Goal: Obtain resource: Download file/media

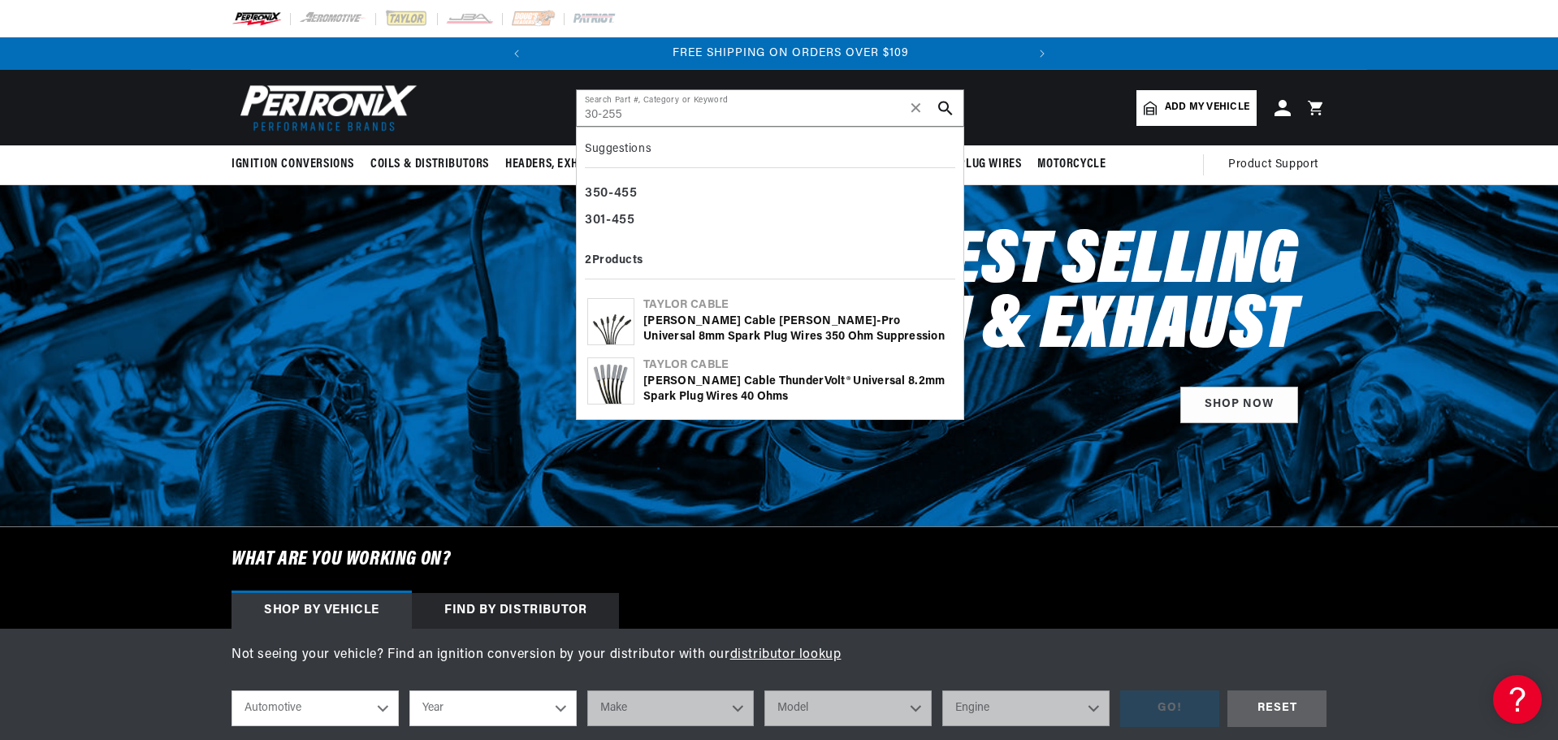
scroll to position [0, 492]
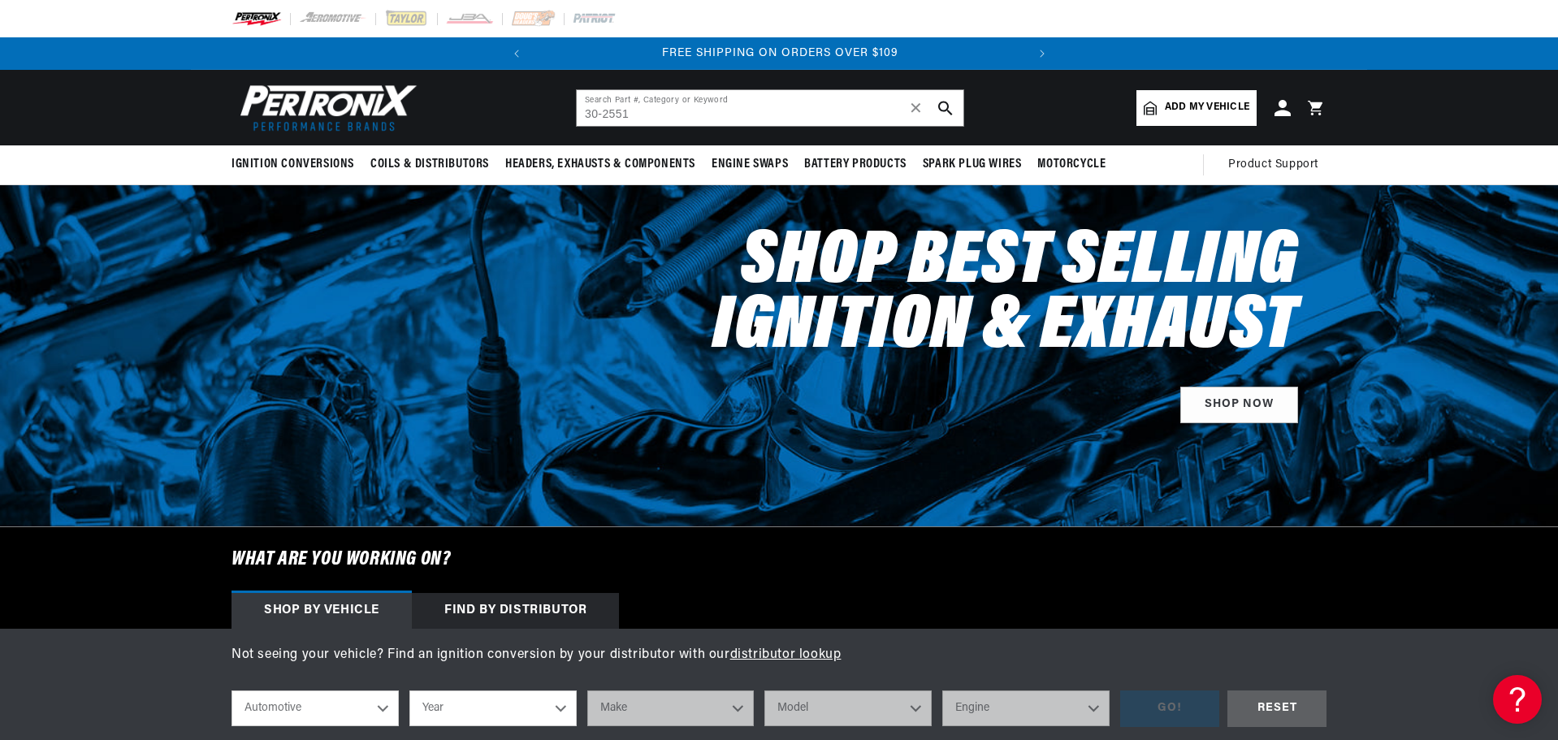
type input "30-2551"
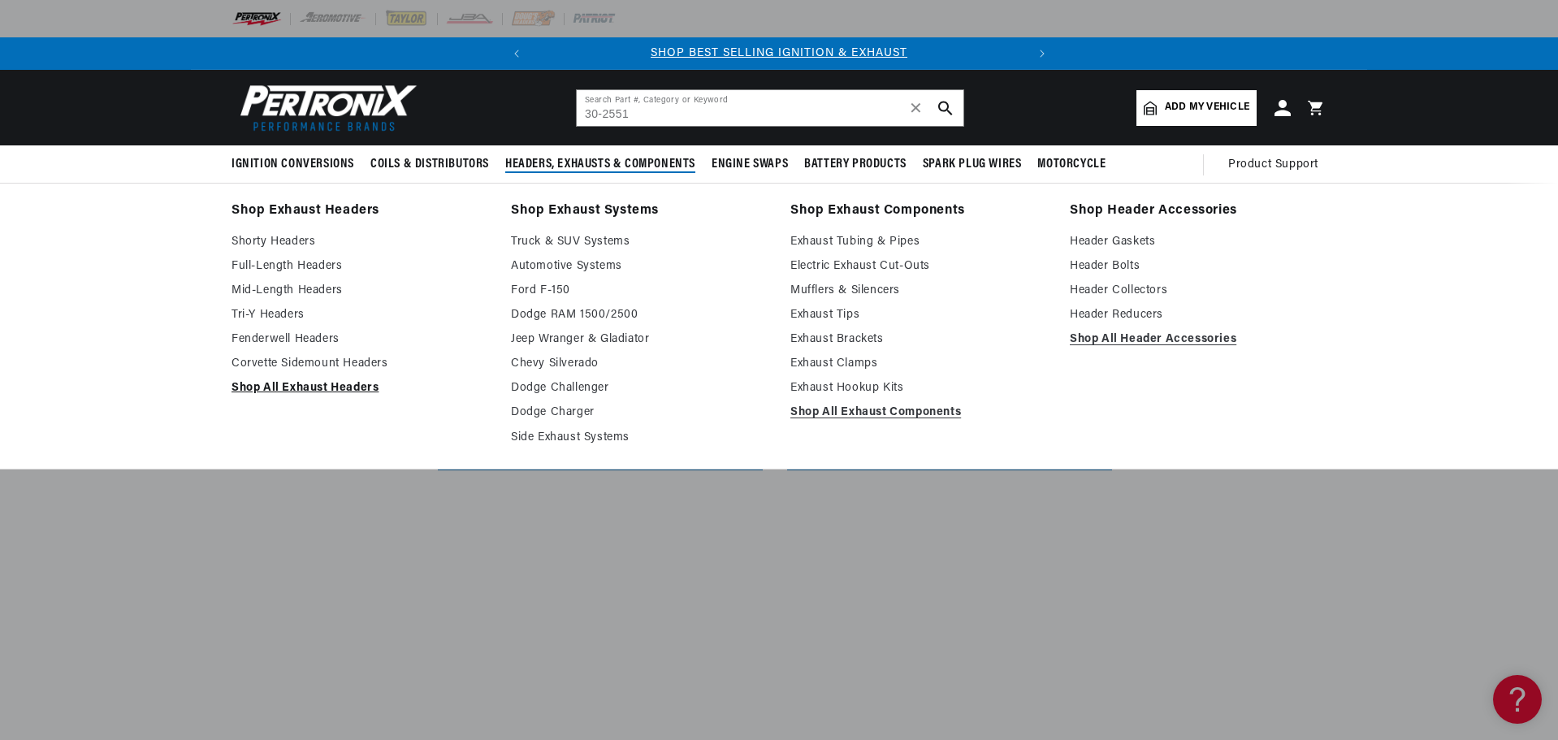
click at [317, 386] on link "Shop All Exhaust Headers" at bounding box center [360, 388] width 257 height 19
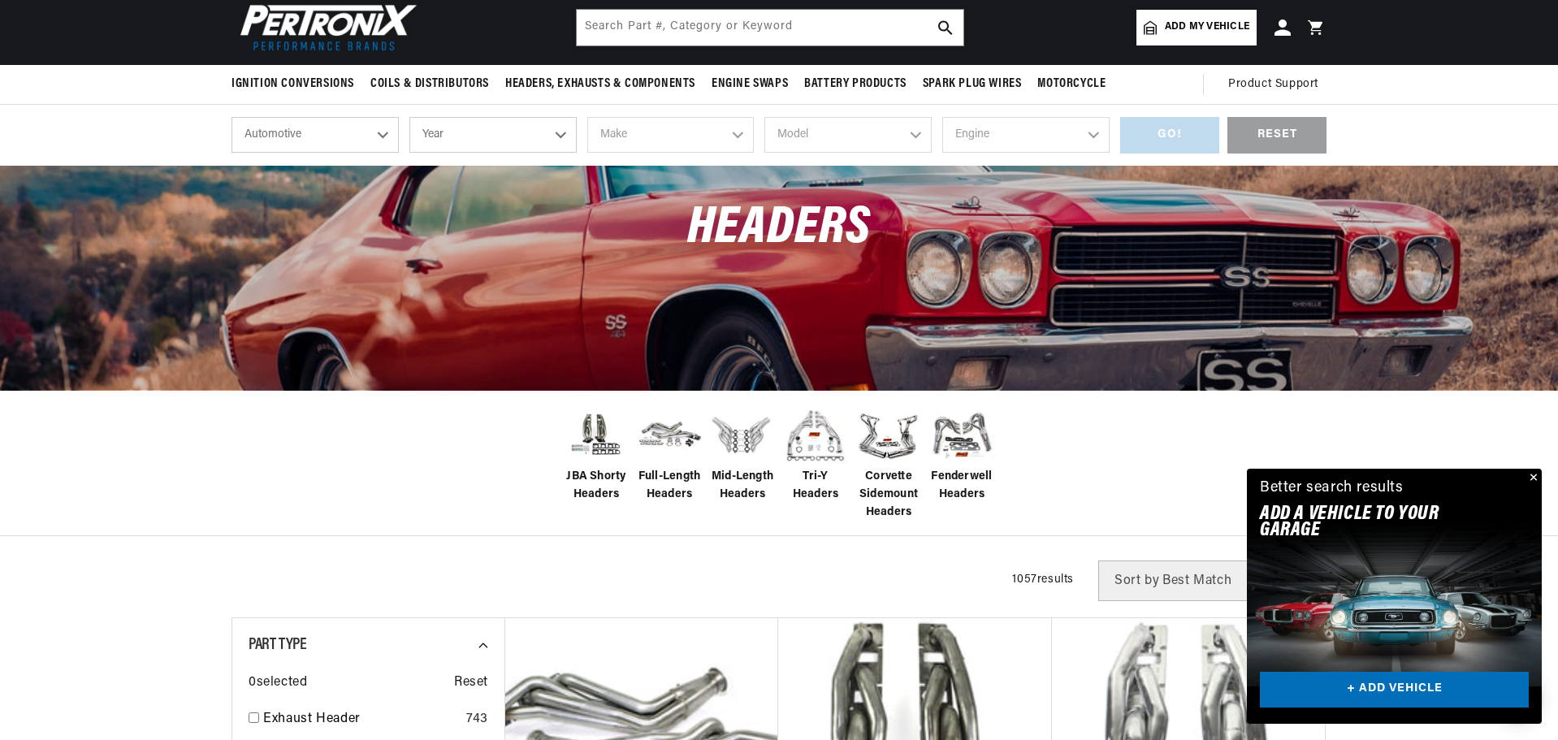
scroll to position [81, 0]
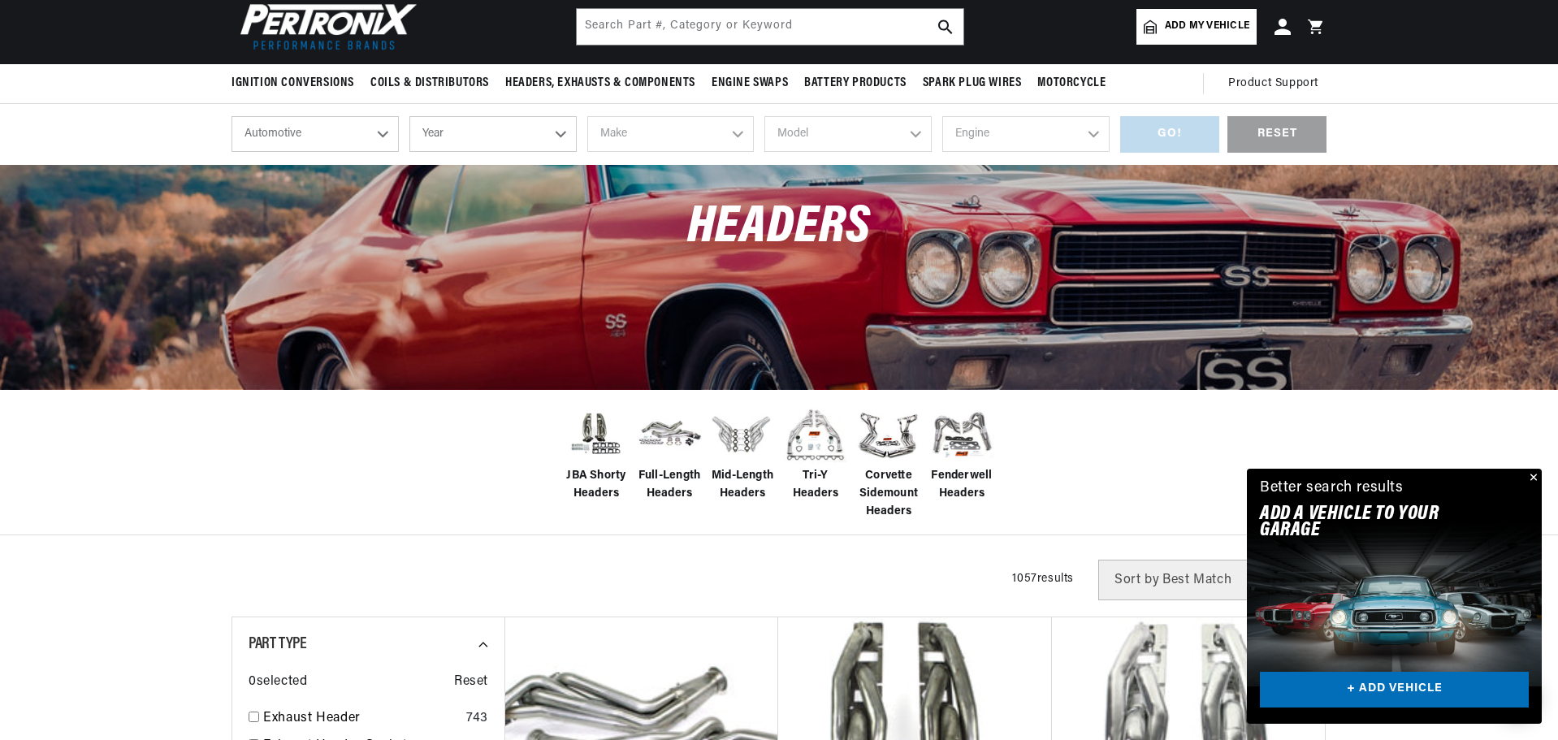
click at [583, 475] on span "JBA Shorty Headers" at bounding box center [596, 485] width 65 height 37
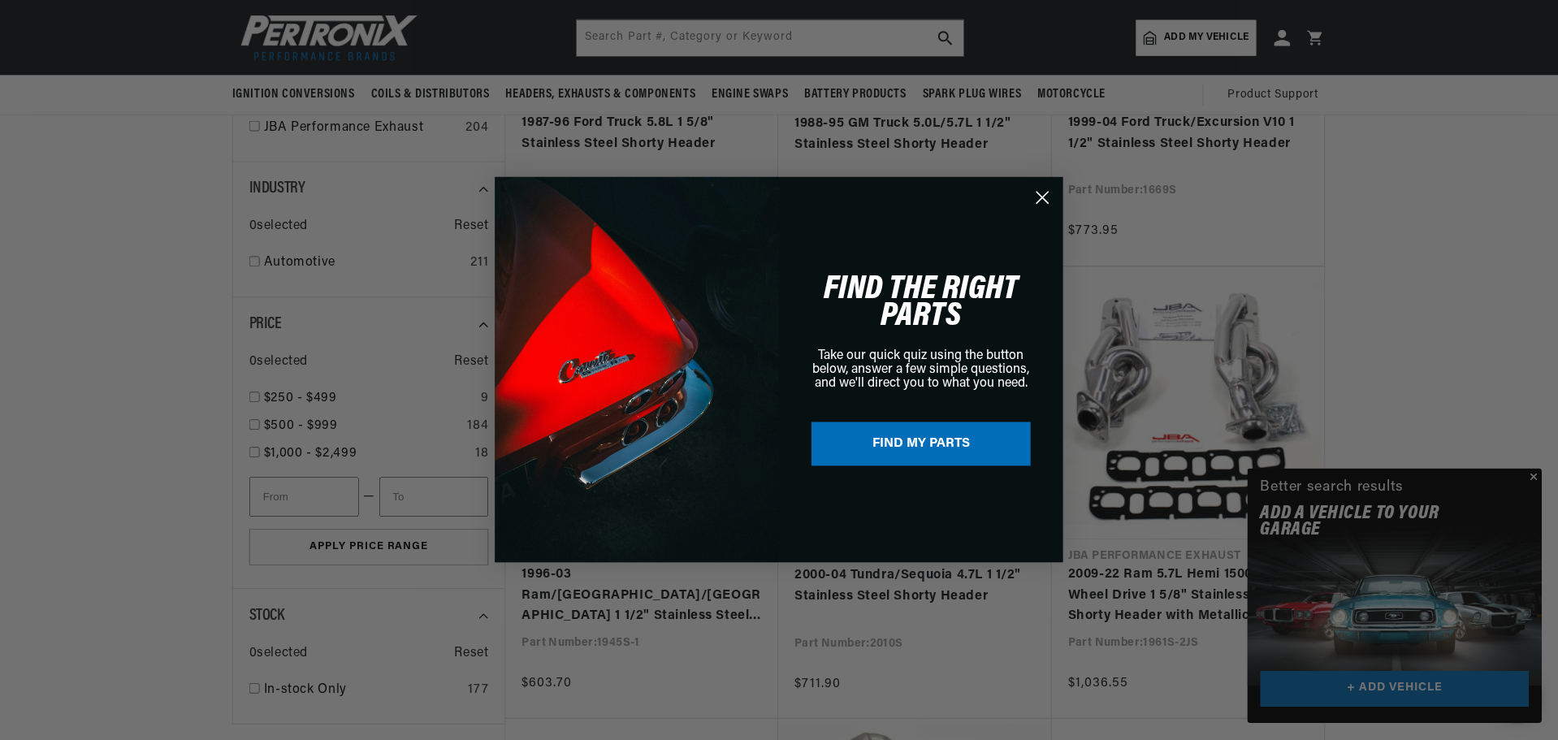
scroll to position [0, 492]
drag, startPoint x: 1041, startPoint y: 194, endPoint x: 1042, endPoint y: 206, distance: 12.3
click at [1041, 194] on icon "Close dialog" at bounding box center [1043, 198] width 11 height 11
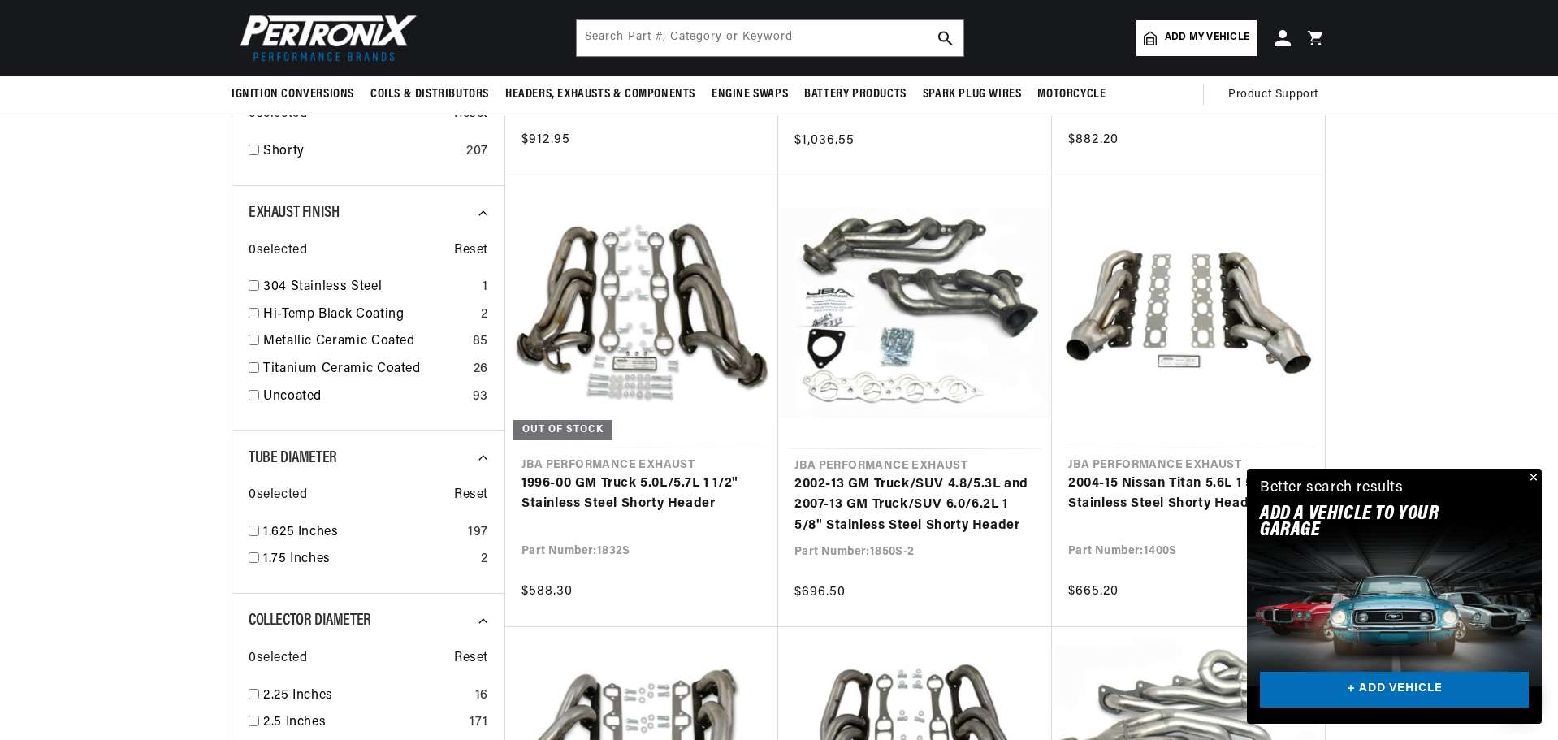
scroll to position [569, 0]
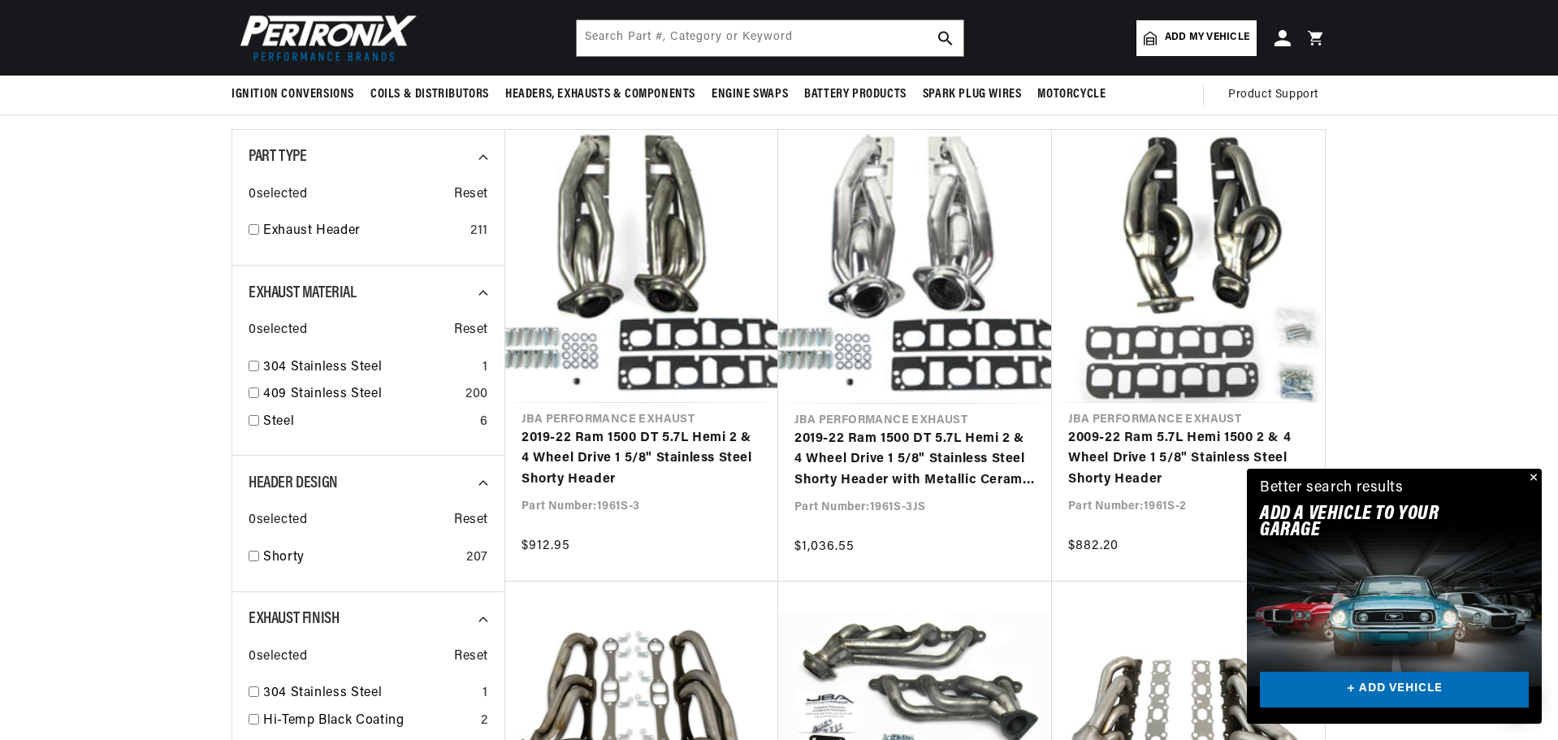
click at [348, 23] on img at bounding box center [325, 38] width 187 height 56
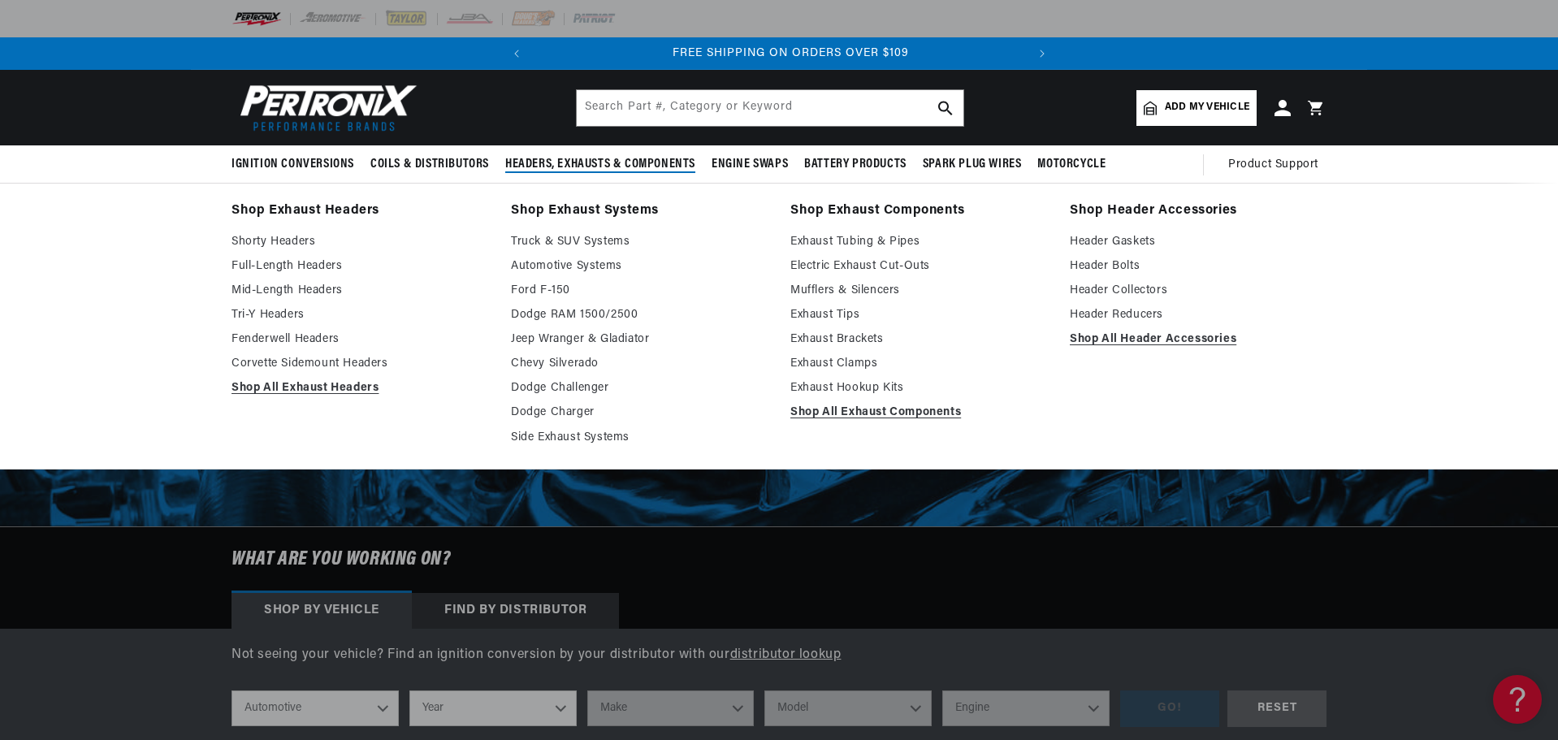
scroll to position [0, 492]
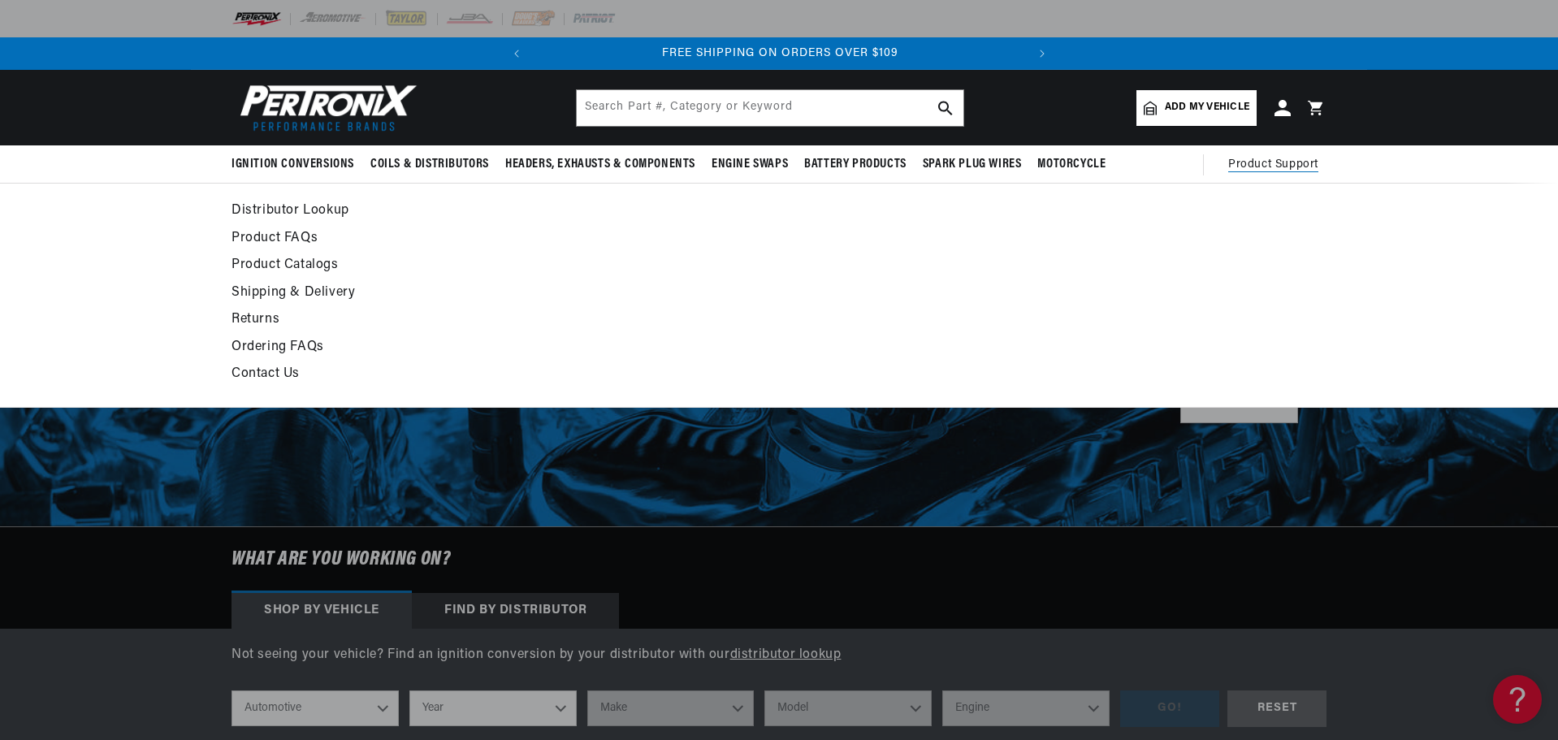
click at [306, 263] on link "Product Catalogs" at bounding box center [631, 265] width 799 height 23
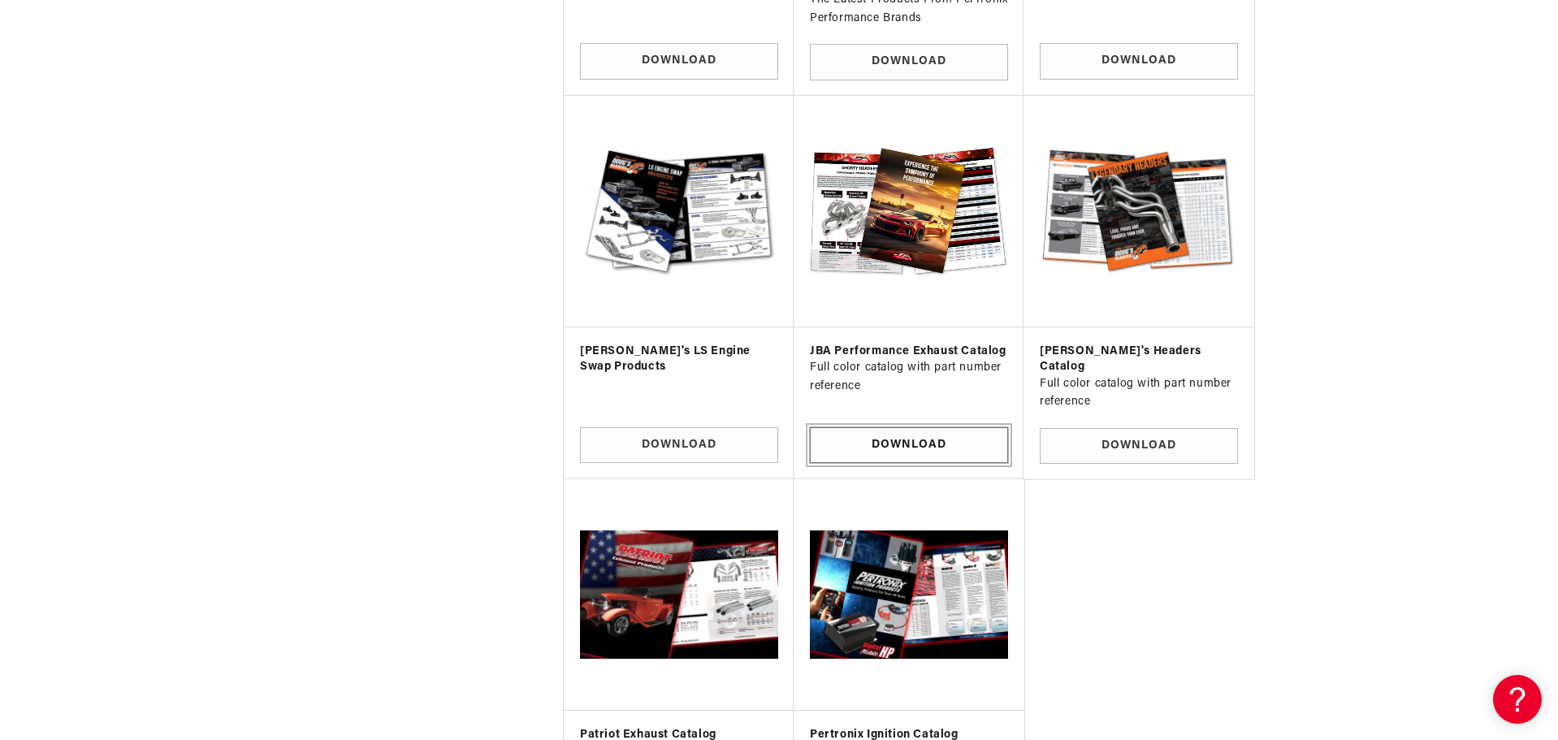
click at [911, 427] on link "Download" at bounding box center [909, 445] width 198 height 37
